Goal: Information Seeking & Learning: Learn about a topic

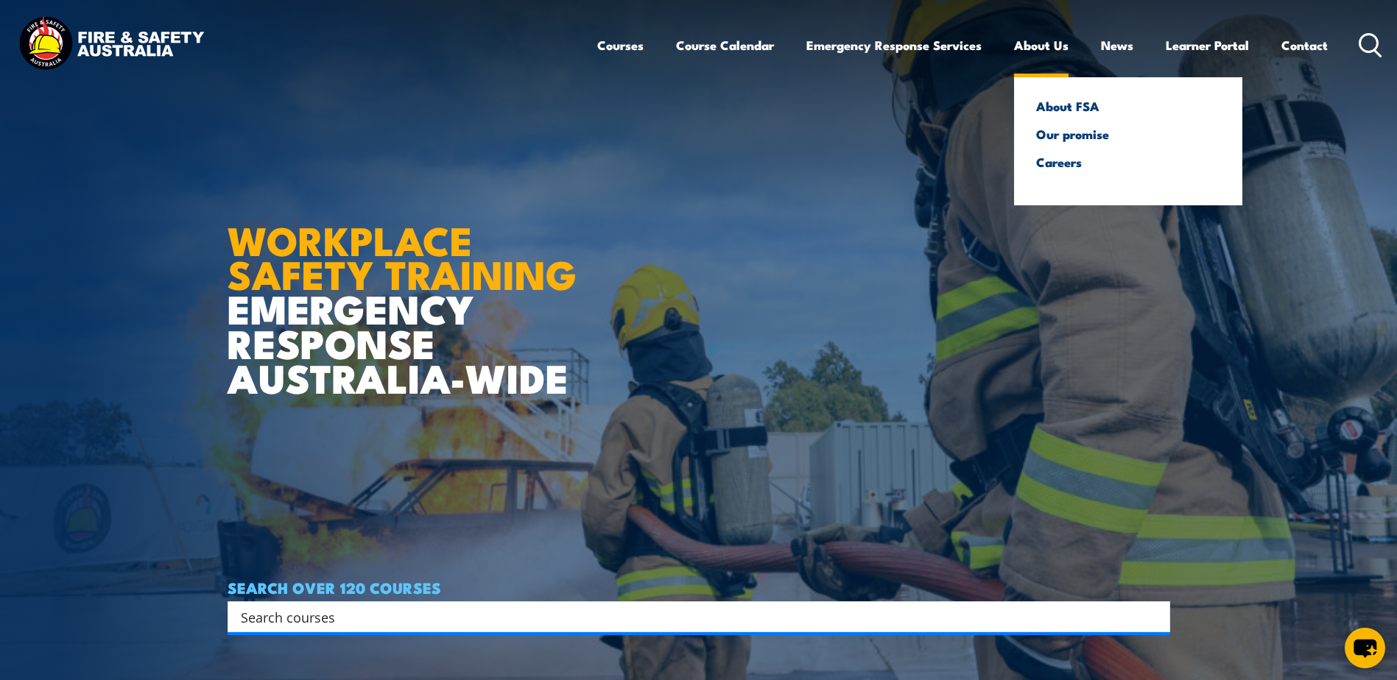
click at [1036, 48] on link "About Us" at bounding box center [1041, 45] width 54 height 39
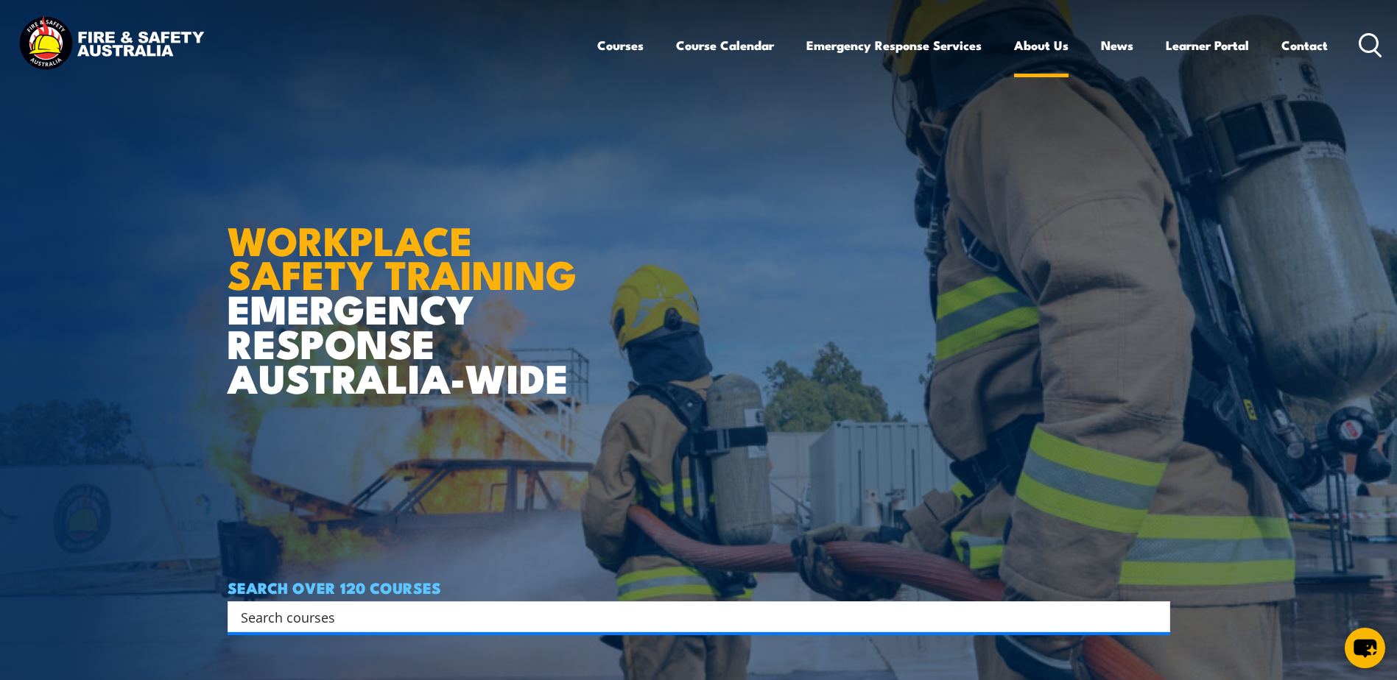
click at [1036, 48] on link "About Us" at bounding box center [1041, 45] width 54 height 39
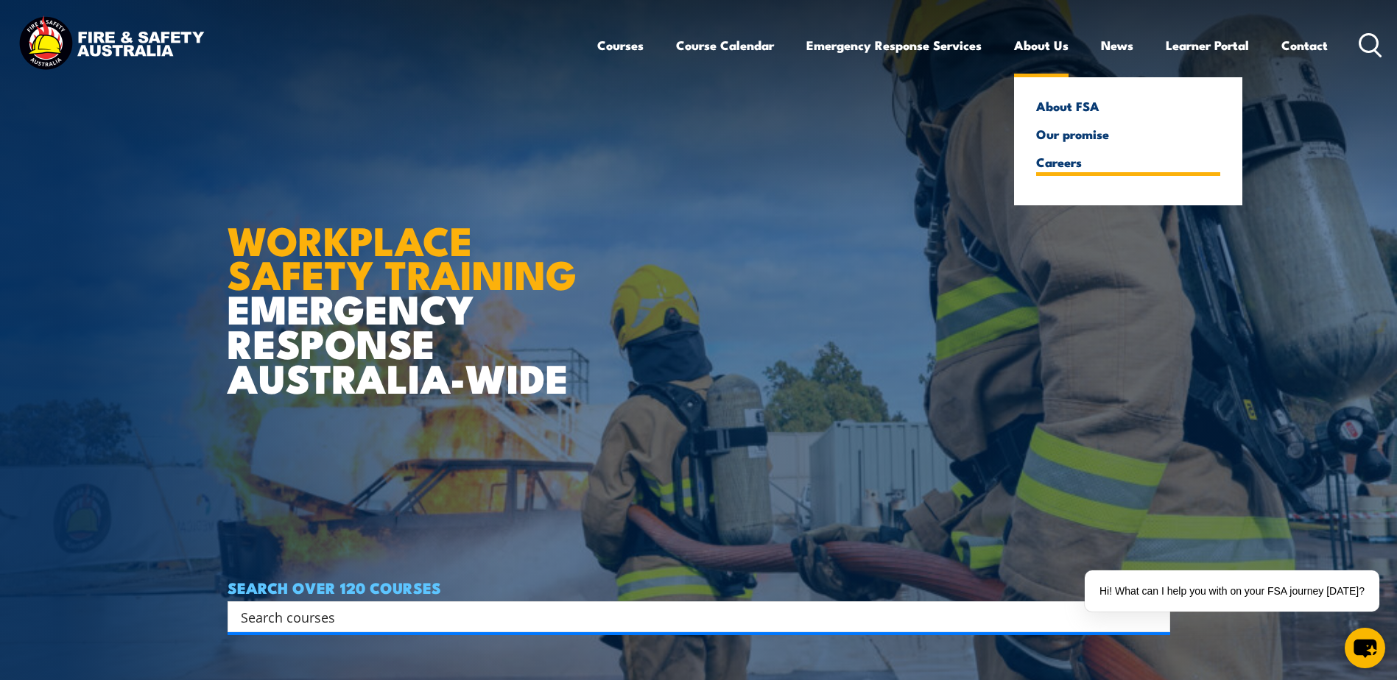
click at [1039, 163] on link "Careers" at bounding box center [1128, 161] width 184 height 13
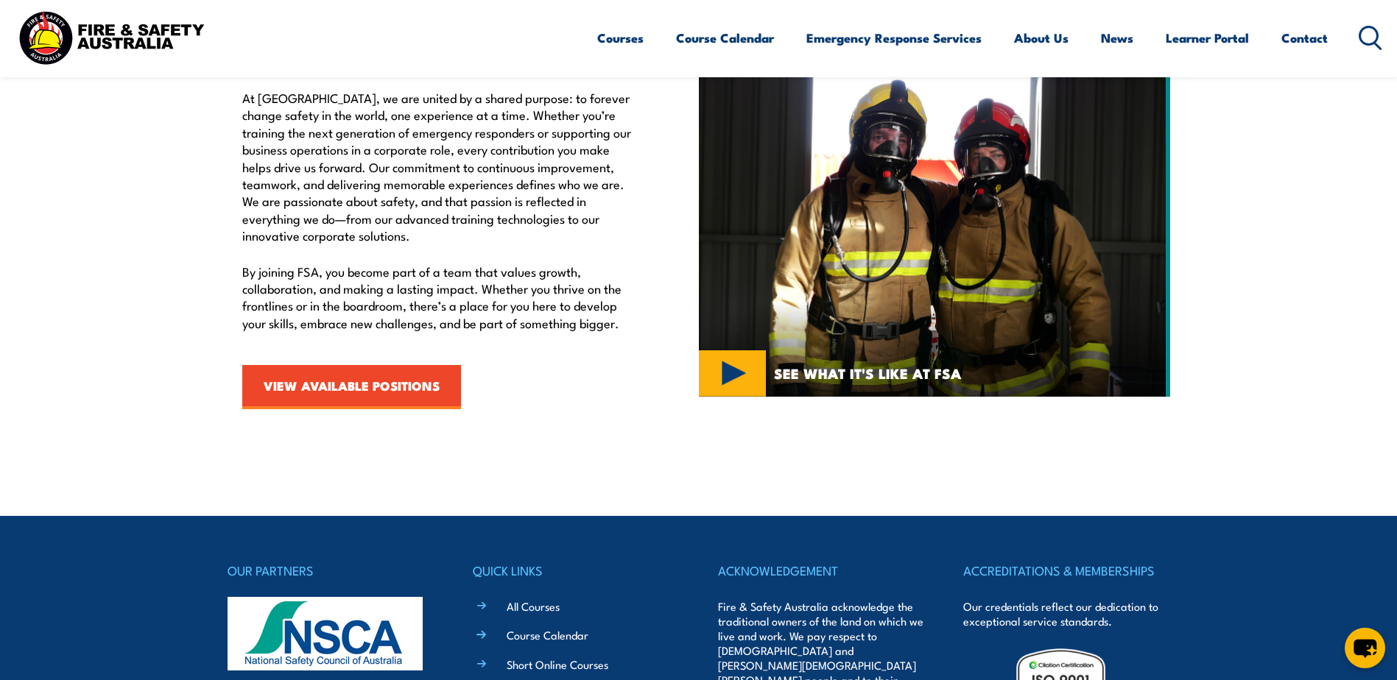
scroll to position [515, 0]
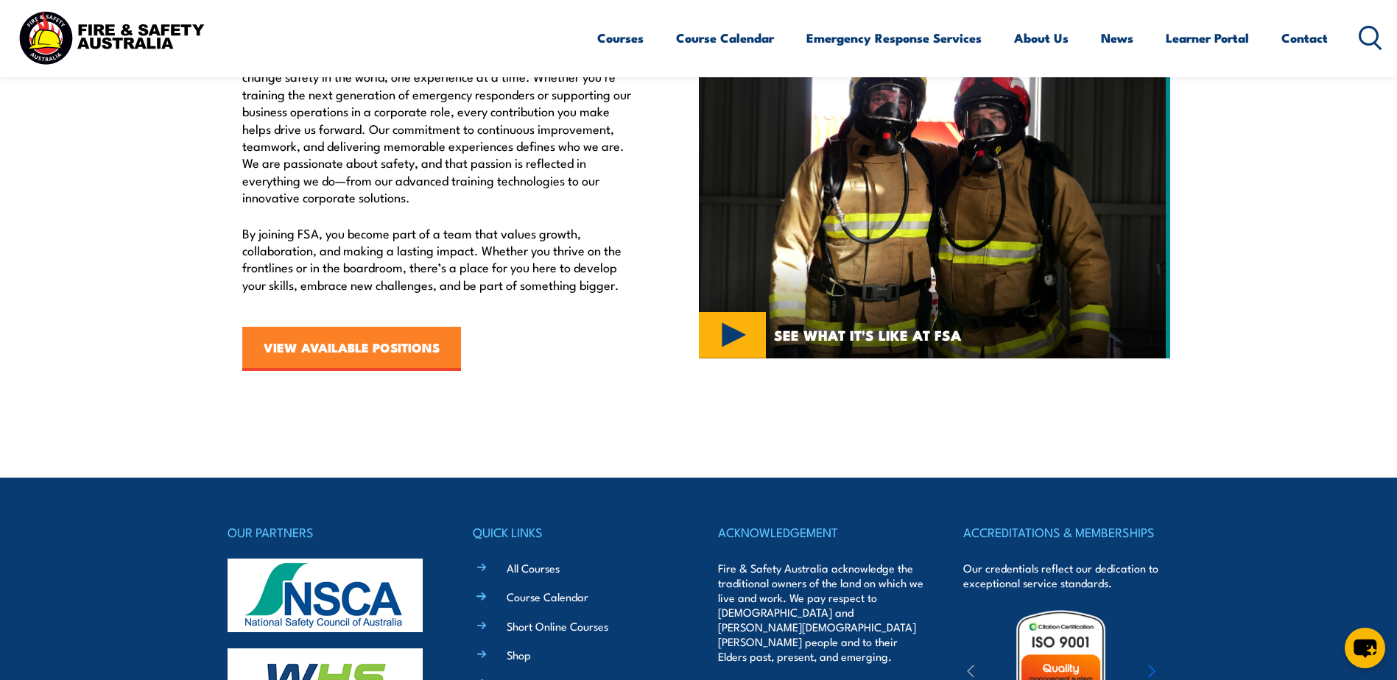
click at [391, 343] on link "VIEW AVAILABLE POSITIONS" at bounding box center [351, 349] width 219 height 44
